Goal: Book appointment/travel/reservation

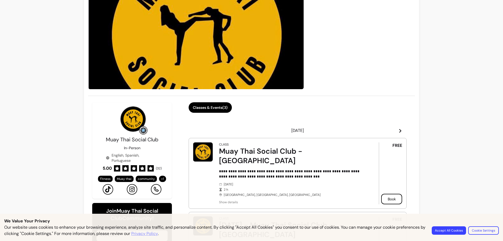
scroll to position [131, 0]
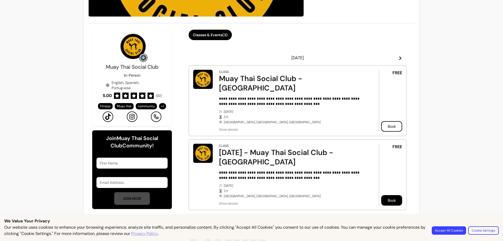
click at [388, 195] on button "Book" at bounding box center [391, 200] width 21 height 10
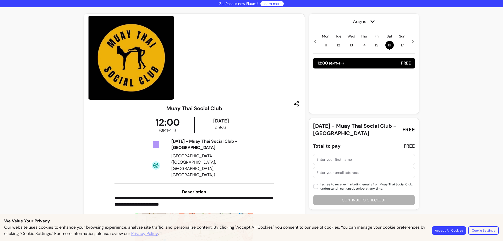
click at [332, 159] on input "text" at bounding box center [364, 159] width 95 height 5
type input "Usayd"
click at [336, 172] on input "text" at bounding box center [364, 172] width 95 height 5
type input "umann2003@gmail.com"
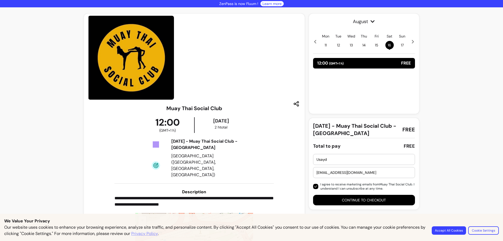
click at [338, 202] on button "Continue to checkout" at bounding box center [364, 200] width 102 height 10
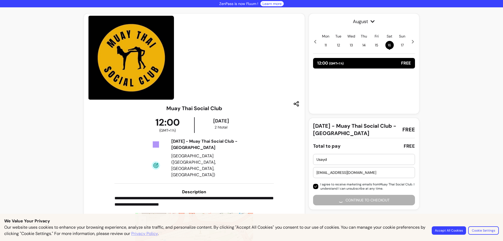
click at [453, 230] on button "Accept All Cookies" at bounding box center [449, 230] width 34 height 8
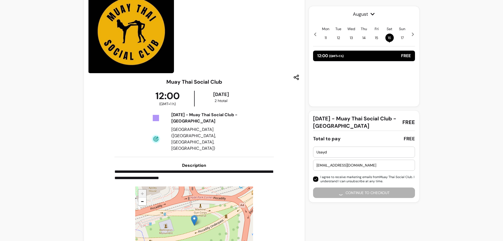
scroll to position [52, 0]
